Goal: Information Seeking & Learning: Learn about a topic

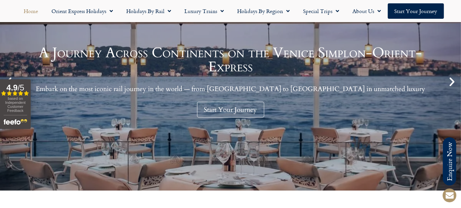
scroll to position [100, 0]
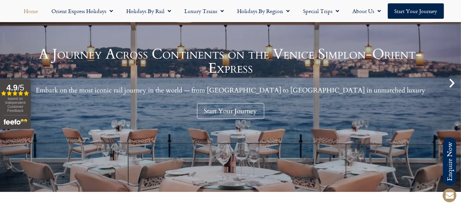
click at [171, 133] on div "A Journey Across Continents on the Venice Simplon-Orient-Express Embark on the …" at bounding box center [230, 82] width 461 height 217
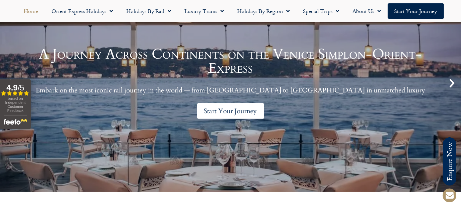
click at [208, 116] on link "Start Your Journey" at bounding box center [230, 111] width 67 height 16
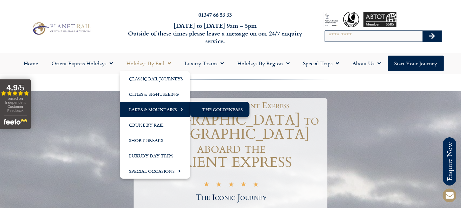
click at [216, 112] on link "The GoldenPass" at bounding box center [219, 109] width 59 height 15
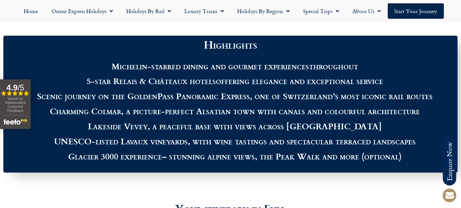
scroll to position [702, 0]
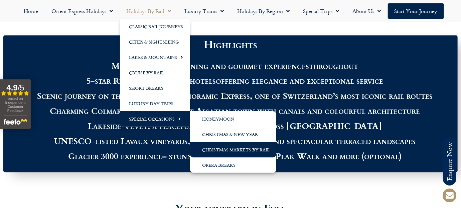
click at [248, 150] on link "Christmas Markets by Rail" at bounding box center [233, 149] width 86 height 15
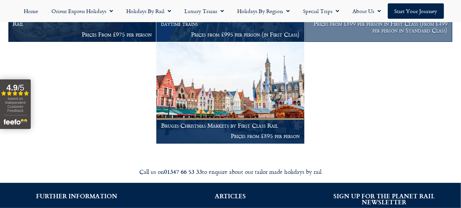
scroll to position [177, 0]
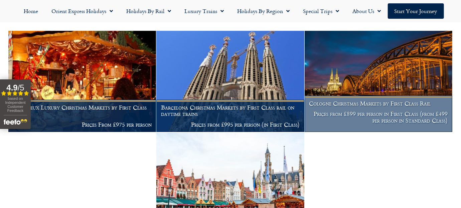
click at [358, 84] on img at bounding box center [379, 81] width 148 height 101
